Goal: Check status: Check status

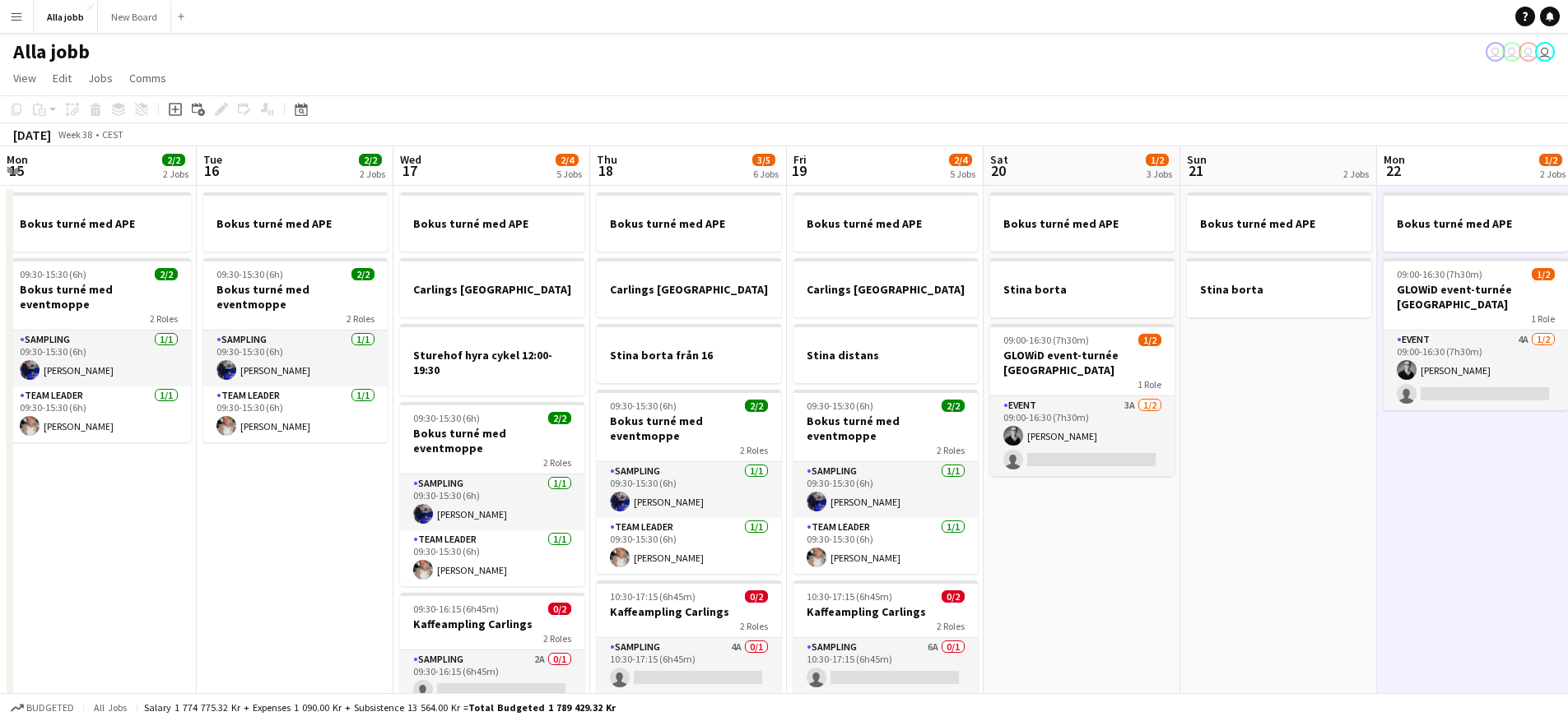
scroll to position [0, 652]
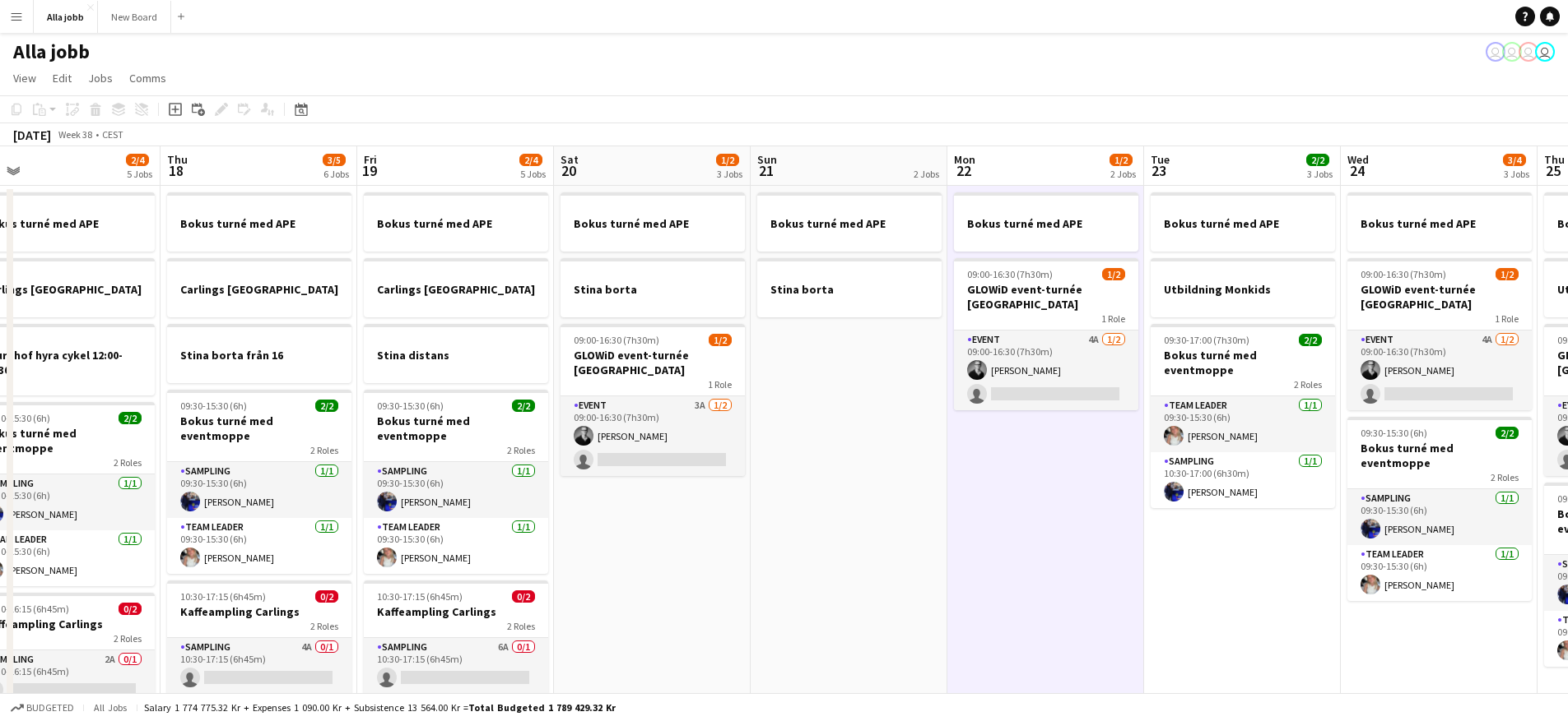
drag, startPoint x: 606, startPoint y: 425, endPoint x: 871, endPoint y: 437, distance: 265.3
click at [859, 436] on app-calendar-viewport "Mon 15 2/2 2 Jobs Tue 16 2/2 2 Jobs Wed 17 2/4 5 Jobs Thu 18 3/5 6 Jobs Fri 19 …" at bounding box center [784, 541] width 1568 height 790
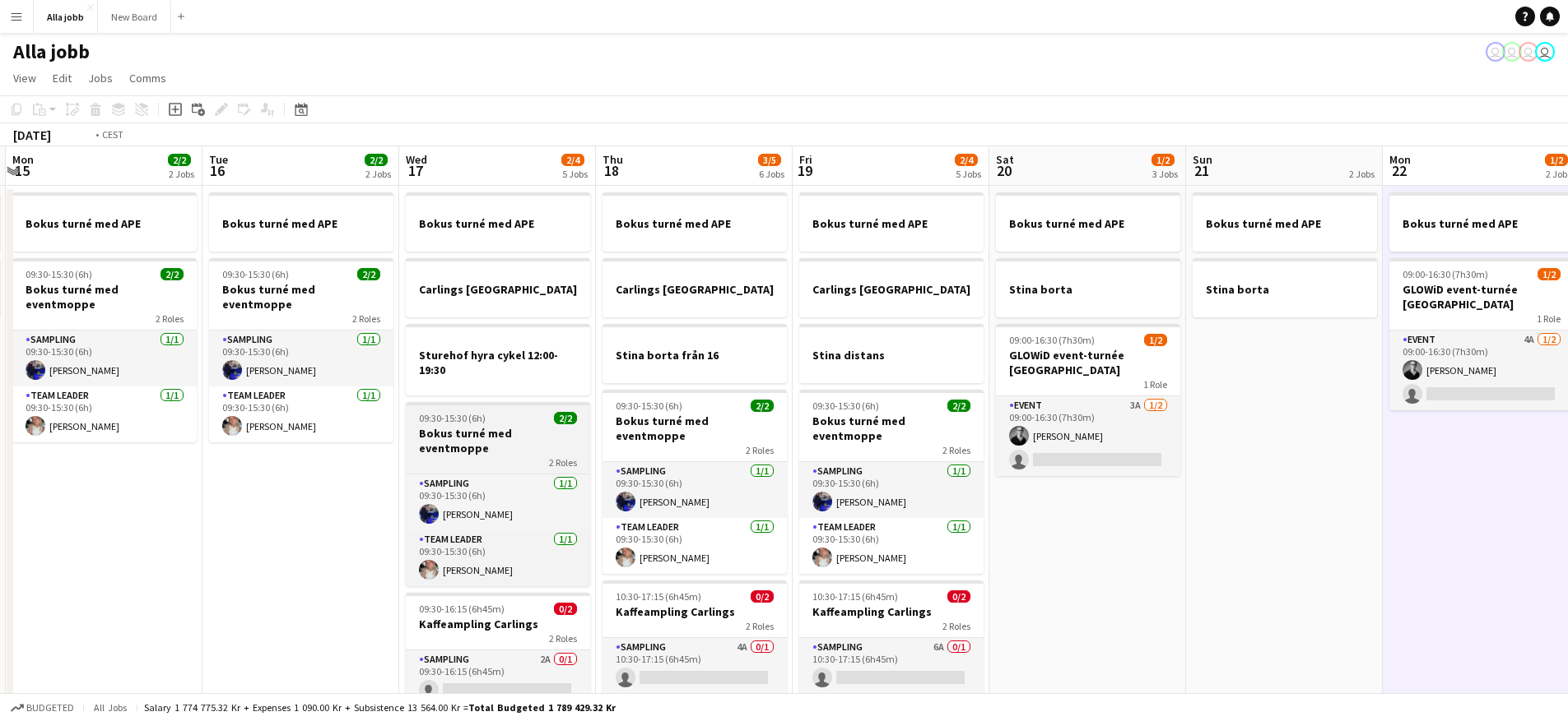
drag, startPoint x: 490, startPoint y: 420, endPoint x: 732, endPoint y: 424, distance: 242.0
click at [749, 422] on app-calendar-viewport "Sat 13 3 Jobs Sun 14 2 Jobs Mon 15 2/2 2 Jobs Tue 16 2/2 2 Jobs Wed 17 2/4 5 Jo…" at bounding box center [784, 541] width 1568 height 790
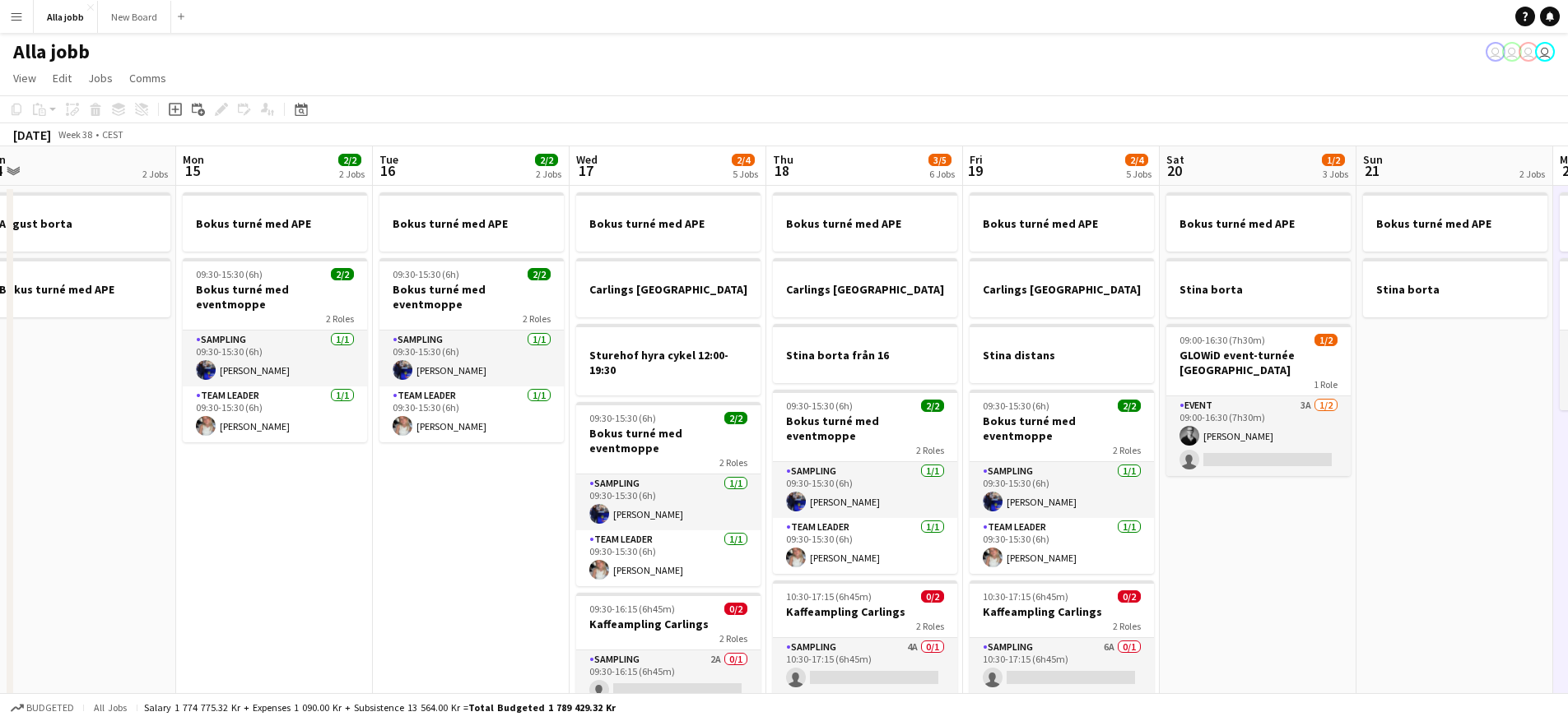
drag, startPoint x: 375, startPoint y: 409, endPoint x: 842, endPoint y: 430, distance: 467.5
click at [838, 430] on app-calendar-viewport "Fri 12 2 Jobs Sat 13 3 Jobs Sun 14 2 Jobs Mon 15 2/2 2 Jobs Tue 16 2/2 2 Jobs W…" at bounding box center [784, 541] width 1568 height 790
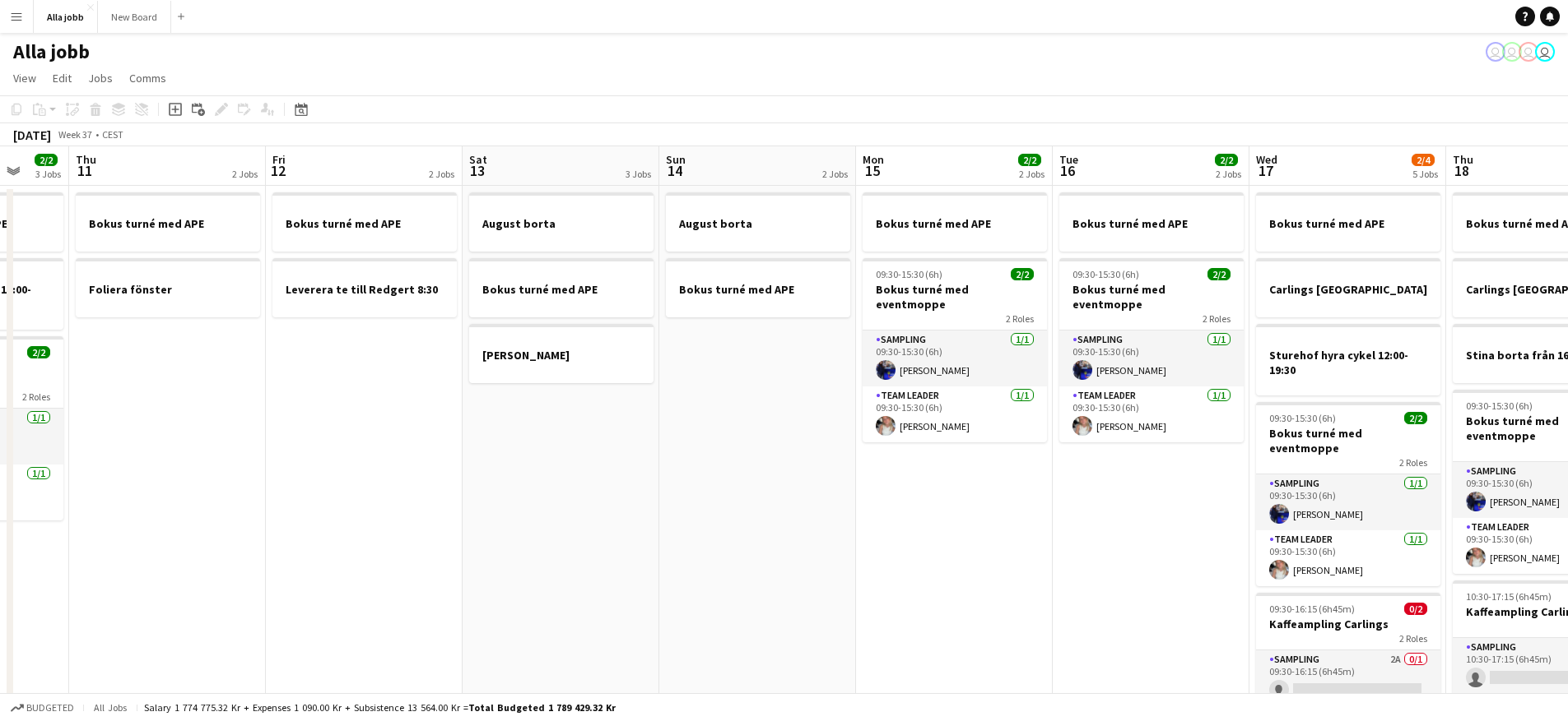
drag, startPoint x: 608, startPoint y: 426, endPoint x: 627, endPoint y: 461, distance: 39.8
click at [828, 434] on app-calendar-viewport "Mon 8 2/2 1 Job Tue 9 2/2 2 Jobs Wed 10 2/2 3 Jobs Thu 11 2 Jobs Fri 12 2 Jobs …" at bounding box center [784, 541] width 1568 height 790
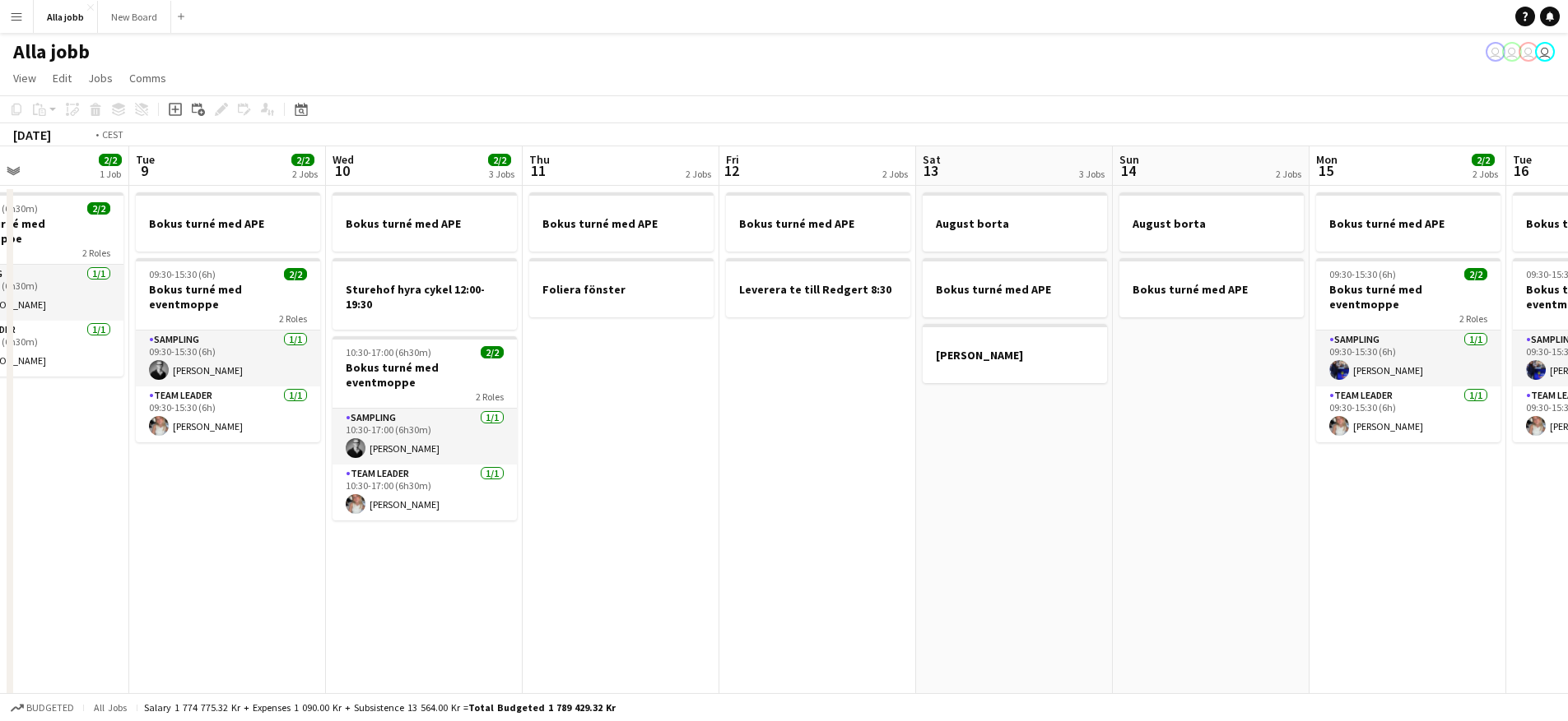
drag, startPoint x: 357, startPoint y: 450, endPoint x: 759, endPoint y: 462, distance: 402.2
click at [754, 460] on app-calendar-viewport "Sat 6 3/3 3 Jobs Sun 7 1 Job Mon 8 2/2 1 Job Tue 9 2/2 2 Jobs Wed 10 2/2 3 Jobs…" at bounding box center [784, 541] width 1568 height 790
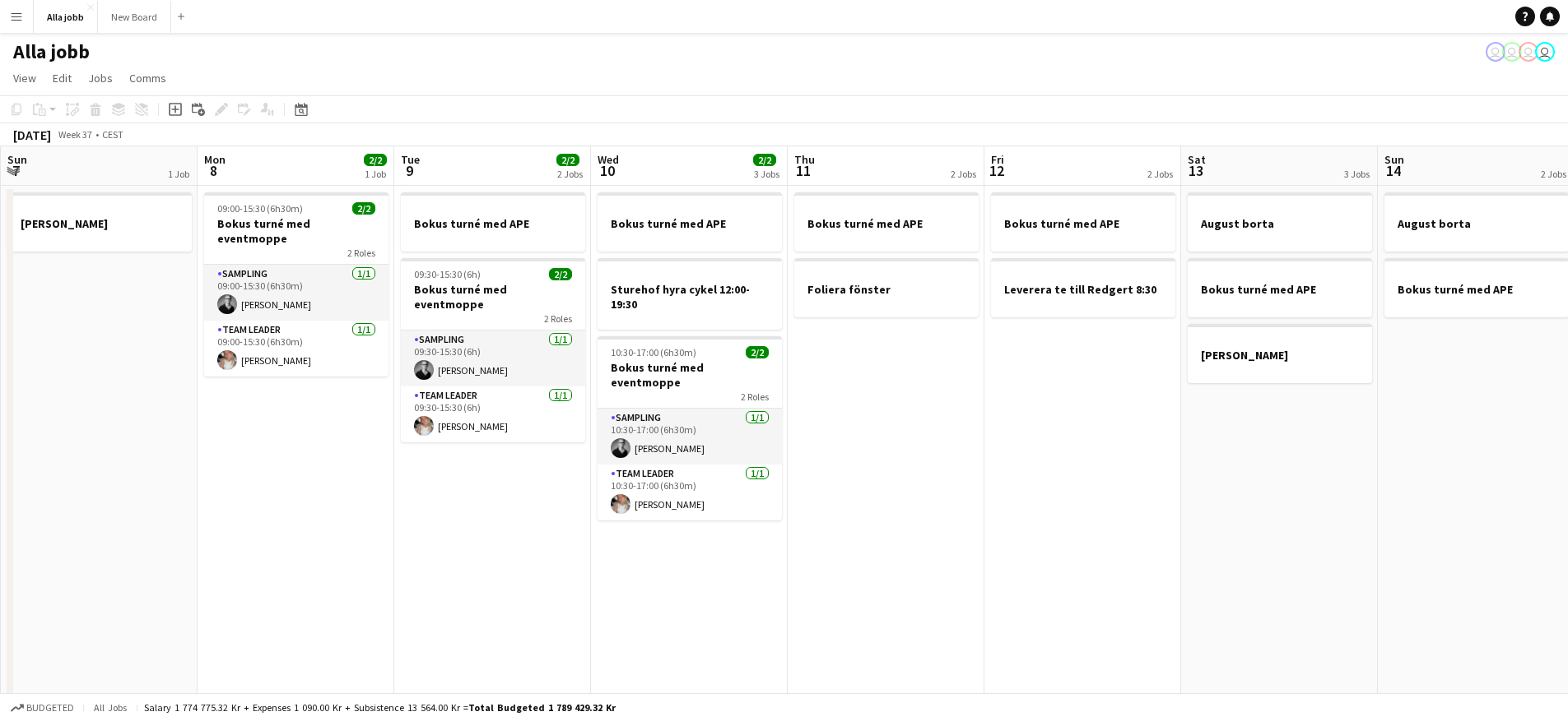
drag, startPoint x: 636, startPoint y: 445, endPoint x: 822, endPoint y: 448, distance: 186.0
click at [820, 448] on app-calendar-viewport "Fri 5 3/3 3 Jobs Sat 6 3/3 3 Jobs Sun 7 1 Job Mon 8 2/2 1 Job Tue 9 2/2 2 Jobs …" at bounding box center [784, 541] width 1568 height 790
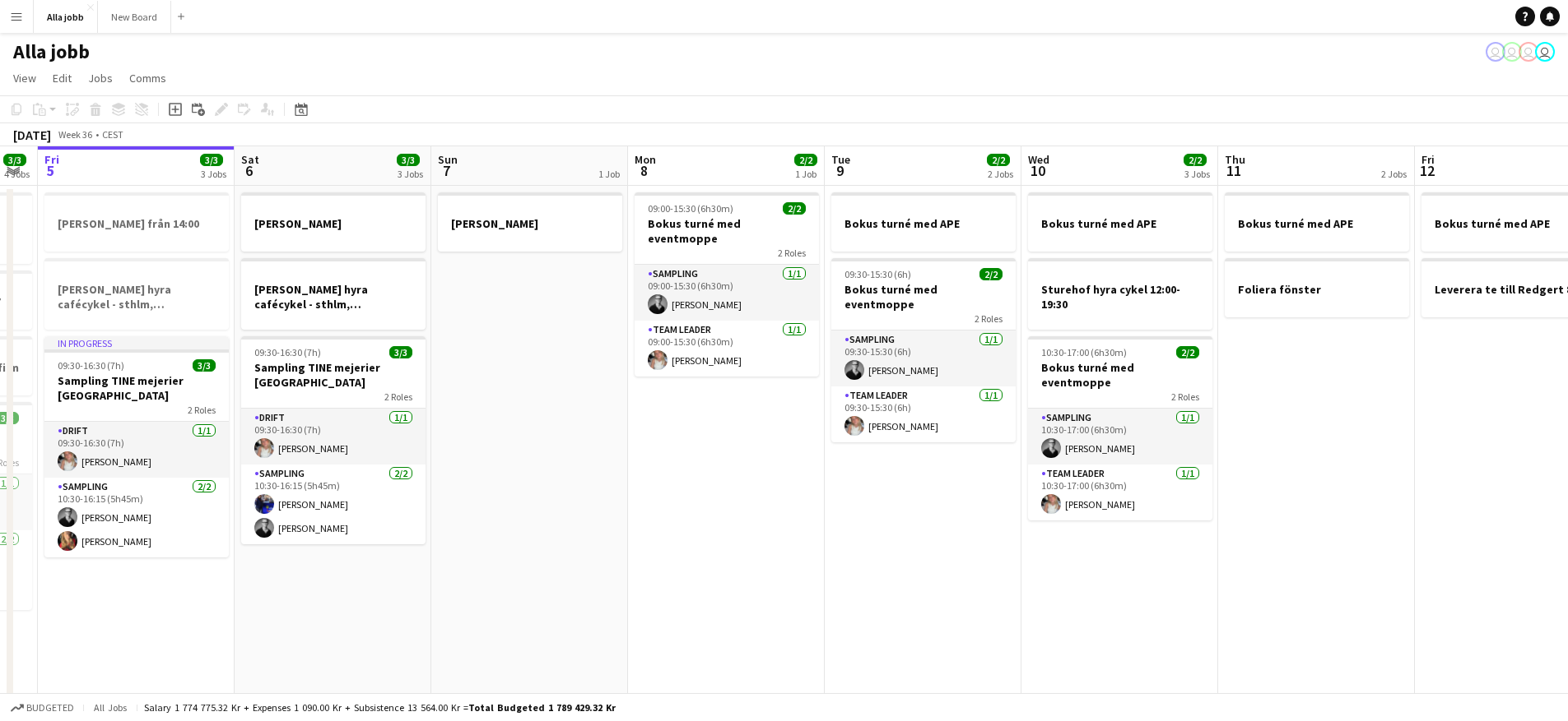
scroll to position [0, 397]
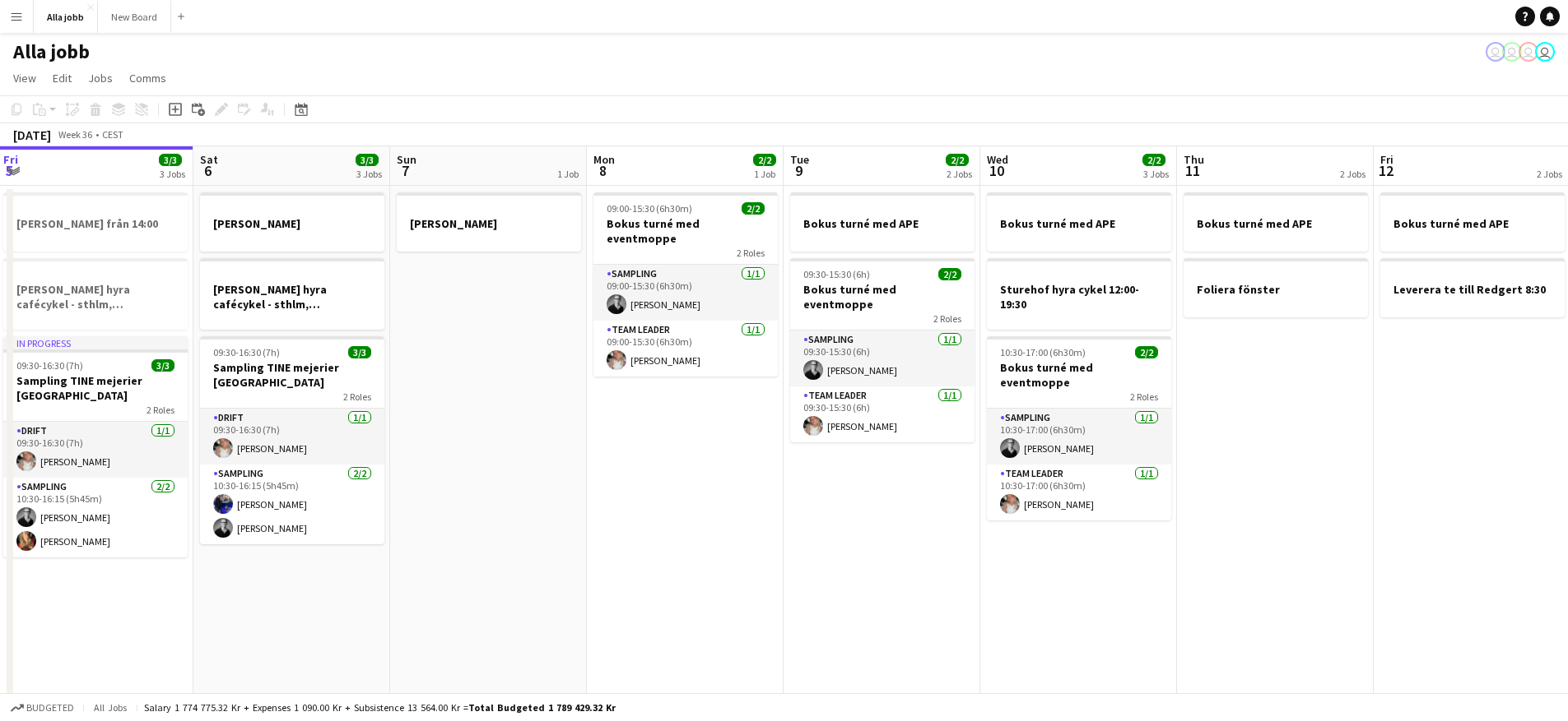
drag, startPoint x: 510, startPoint y: 417, endPoint x: 760, endPoint y: 423, distance: 250.1
click at [760, 423] on app-calendar-viewport "Wed 3 7/7 3 Jobs Thu 4 3/3 4 Jobs Fri 5 3/3 3 Jobs Sat 6 3/3 3 Jobs Sun 7 1 Job…" at bounding box center [784, 541] width 1568 height 790
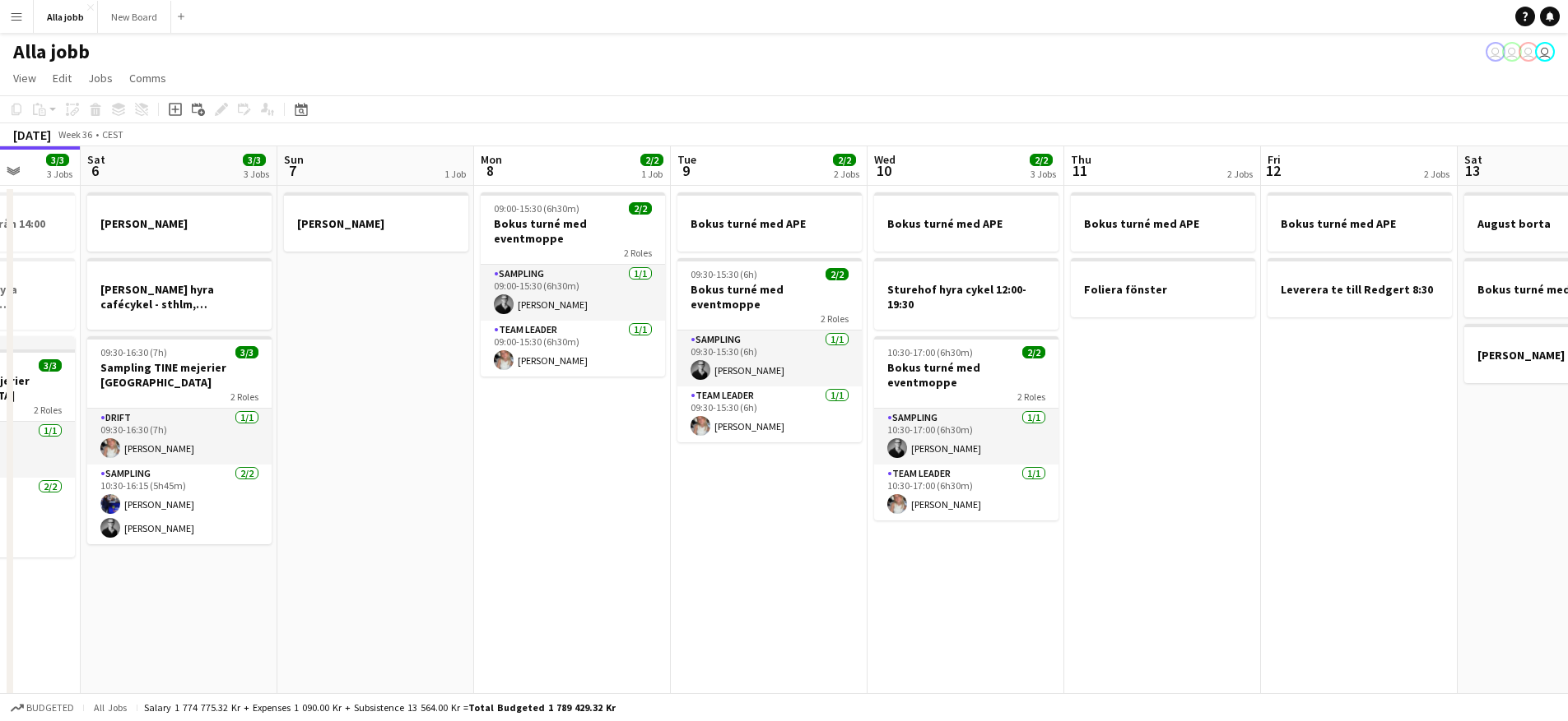
scroll to position [0, 514]
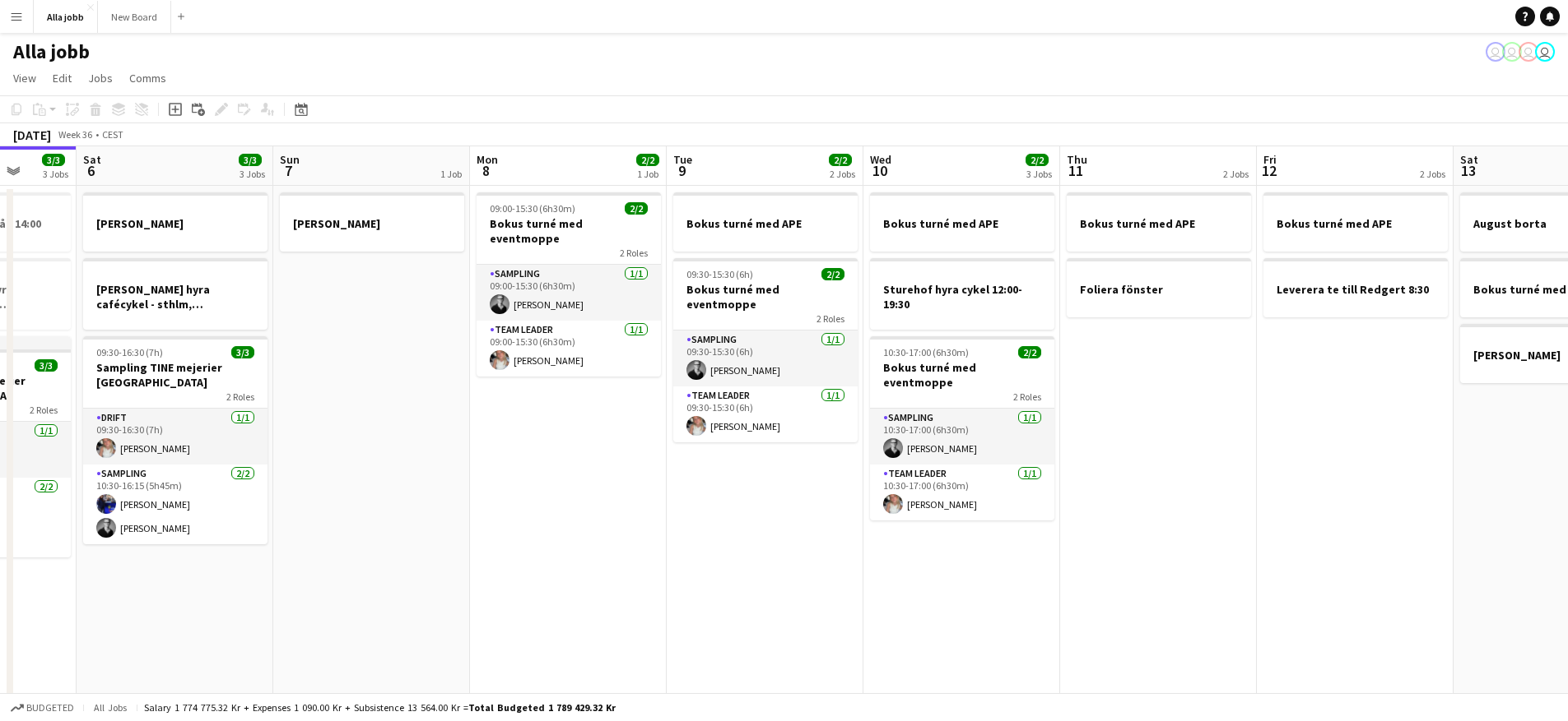
drag, startPoint x: 878, startPoint y: 492, endPoint x: 791, endPoint y: 490, distance: 87.0
click at [791, 490] on app-calendar-viewport "Wed 3 7/7 3 Jobs Thu 4 3/3 4 Jobs Fri 5 3/3 3 Jobs Sat 6 3/3 3 Jobs Sun 7 1 Job…" at bounding box center [784, 541] width 1568 height 790
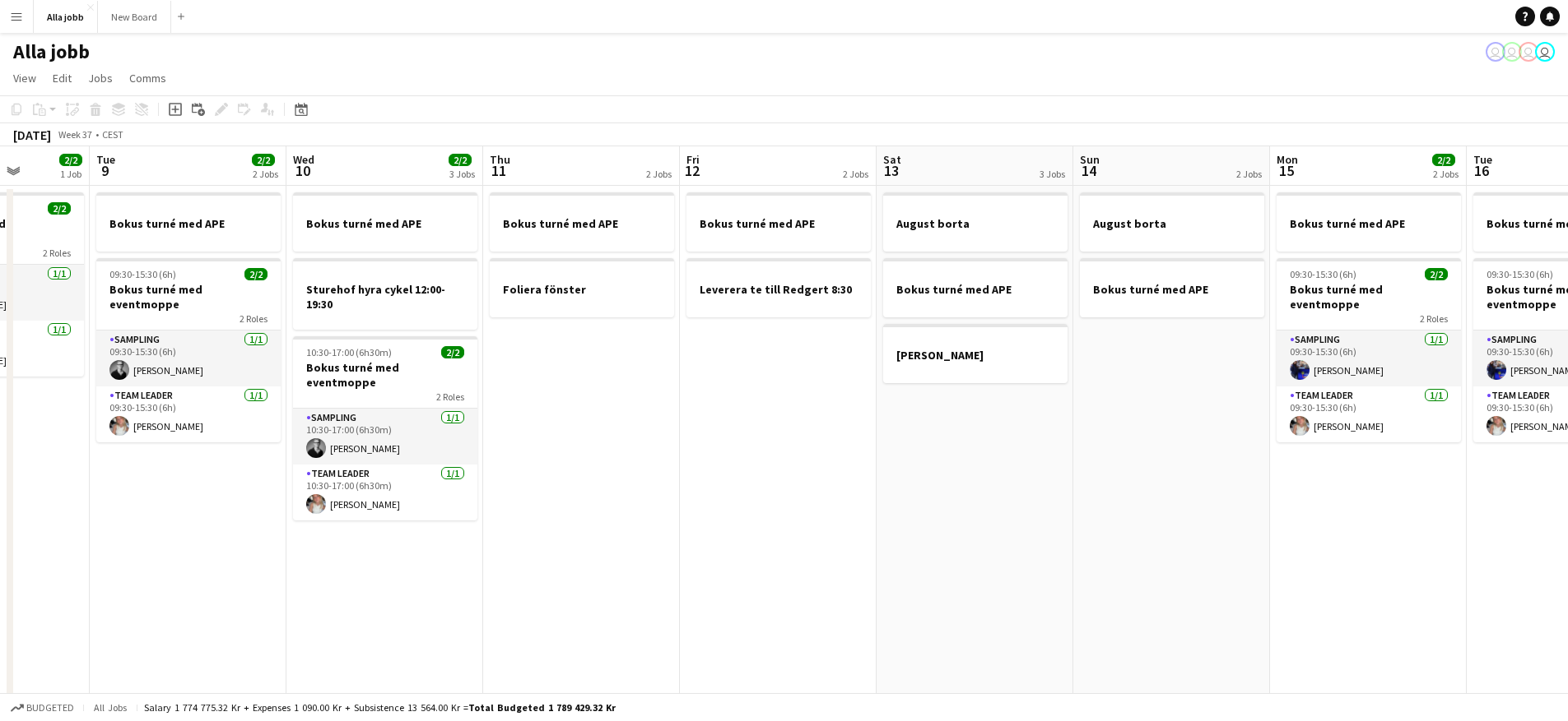
scroll to position [0, 500]
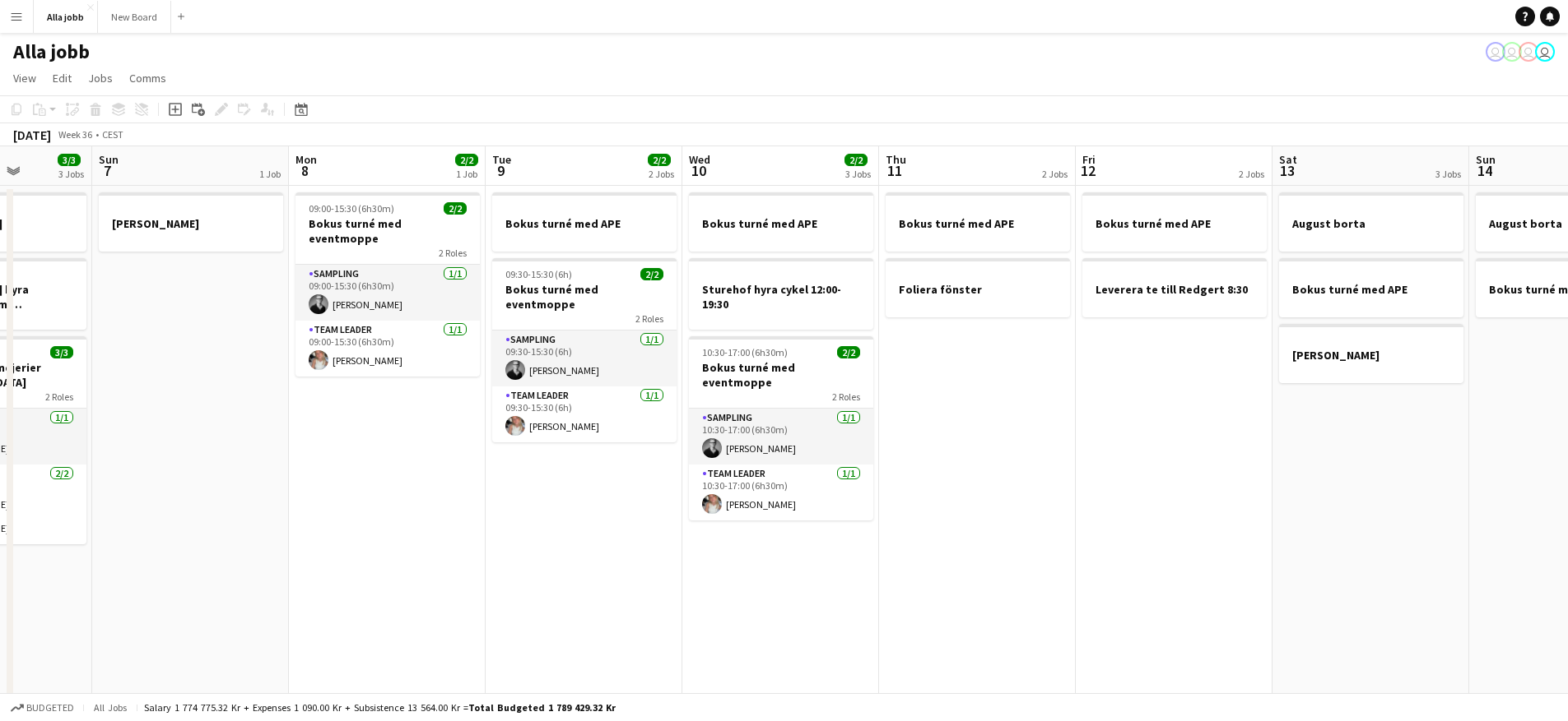
drag, startPoint x: 1195, startPoint y: 490, endPoint x: 1495, endPoint y: 534, distance: 303.2
click at [1492, 534] on app-calendar-viewport "Thu 4 3/3 4 Jobs Fri 5 3/3 3 Jobs Sat 6 3/3 3 Jobs Sun 7 1 Job Mon 8 2/2 1 Job …" at bounding box center [784, 541] width 1568 height 790
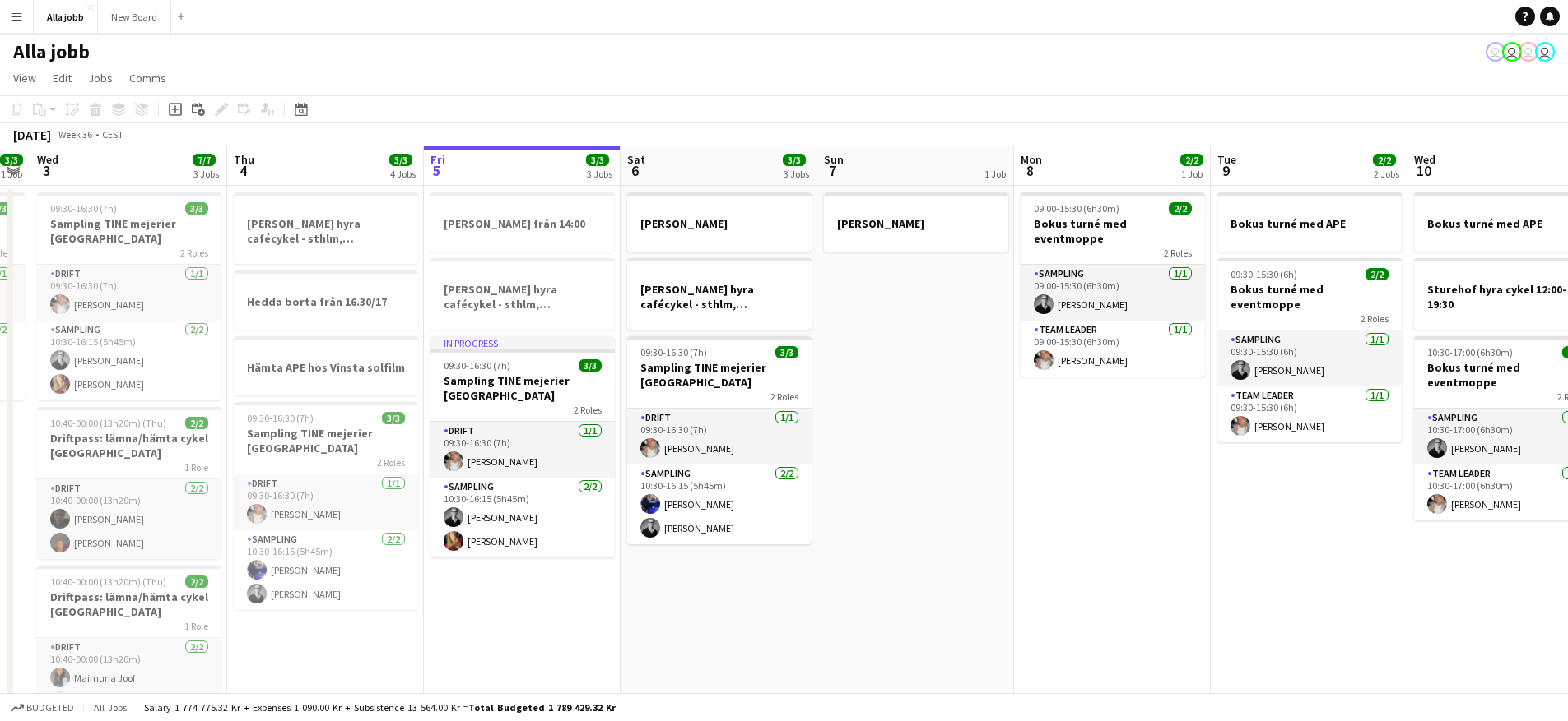
drag, startPoint x: 584, startPoint y: 530, endPoint x: 1032, endPoint y: 558, distance: 448.9
click at [1031, 559] on app-calendar-viewport "Mon 1 Tue 2 3/3 1 Job Wed 3 7/7 3 Jobs Thu 4 3/3 4 Jobs Fri 5 3/3 3 Jobs Sat 6 …" at bounding box center [784, 541] width 1568 height 790
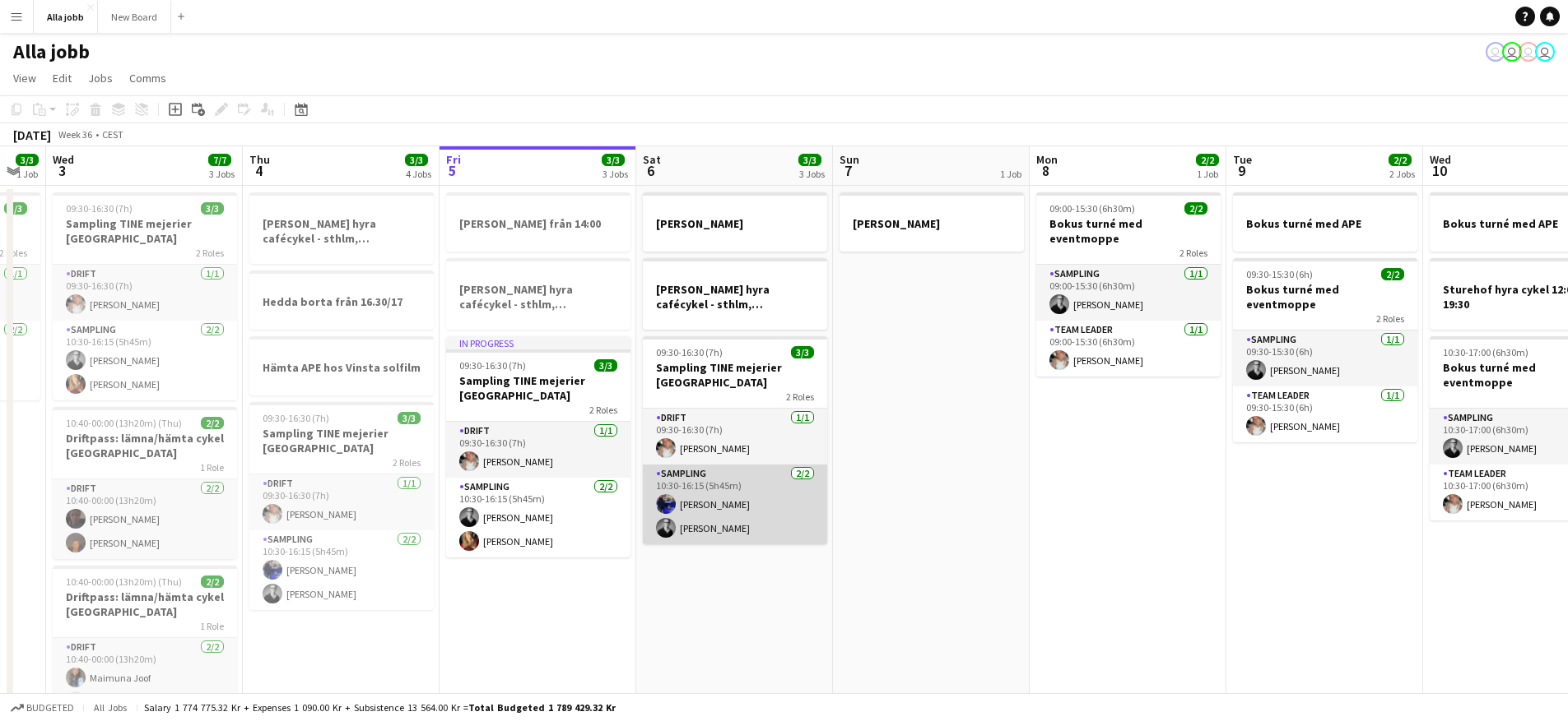
scroll to position [0, 525]
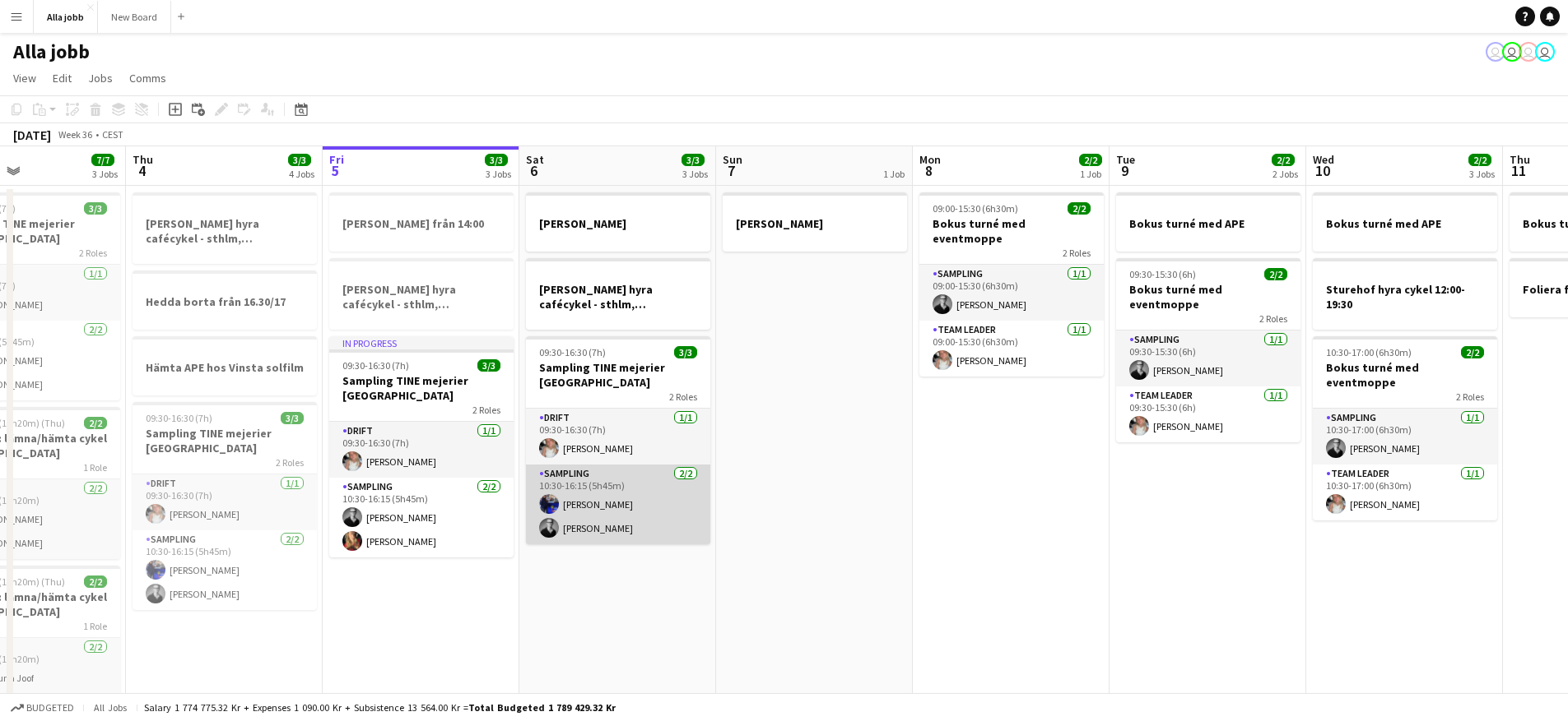
drag, startPoint x: 901, startPoint y: 536, endPoint x: 998, endPoint y: 526, distance: 97.5
click at [992, 527] on app-calendar-viewport "Mon 1 3/3 2 Jobs Tue 2 3/3 1 Job Wed 3 7/7 3 Jobs Thu 4 3/3 4 Jobs Fri 5 3/3 3 …" at bounding box center [784, 541] width 1568 height 790
